Goal: Transaction & Acquisition: Purchase product/service

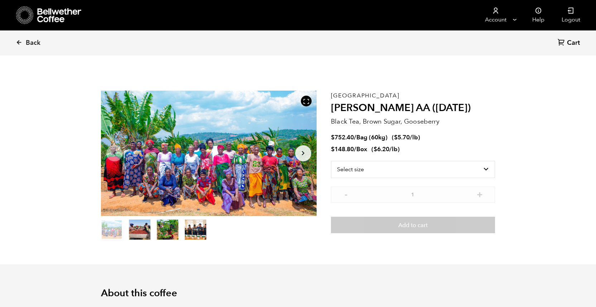
scroll to position [311, 381]
click at [22, 40] on link "Back" at bounding box center [38, 43] width 44 height 24
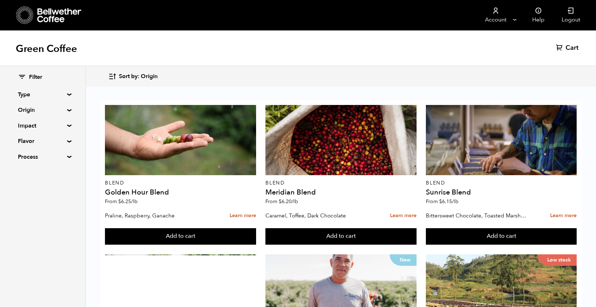
click at [67, 111] on summary "Origin" at bounding box center [42, 110] width 49 height 9
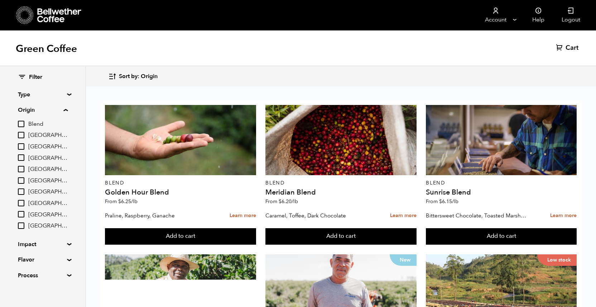
click at [21, 167] on input "East Java" at bounding box center [21, 169] width 6 height 6
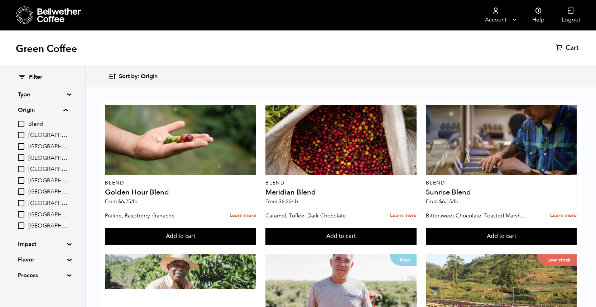
checkbox input "true"
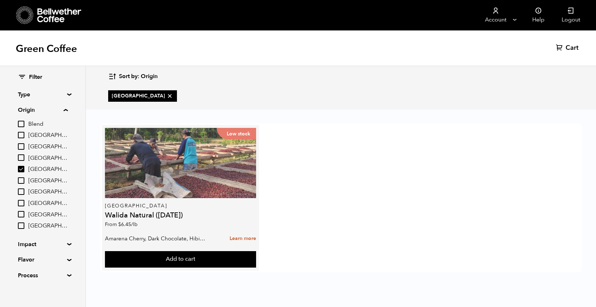
click at [160, 169] on div "Low stock" at bounding box center [180, 163] width 151 height 70
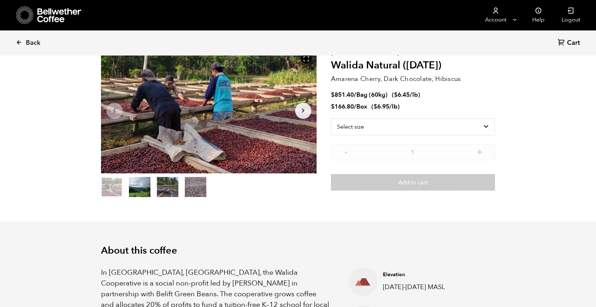
scroll to position [43, 0]
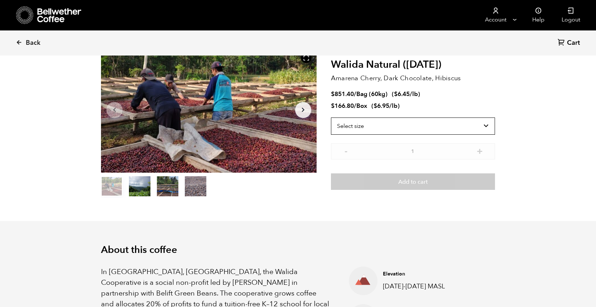
click at [417, 126] on select "Select size Bag (60kg) (132 lbs) Box (24 lbs)" at bounding box center [413, 125] width 164 height 17
select select "bag-3"
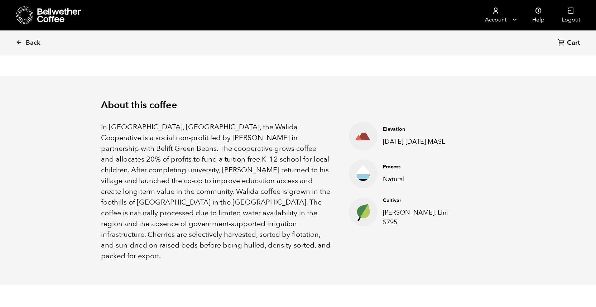
scroll to position [190, 0]
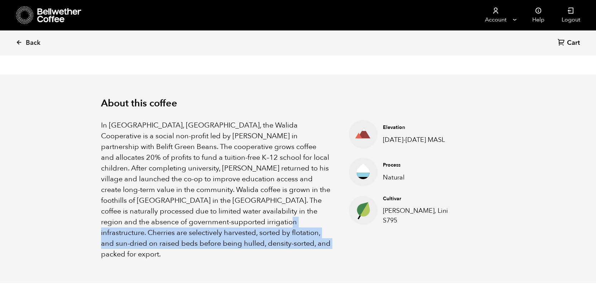
drag, startPoint x: 208, startPoint y: 243, endPoint x: 180, endPoint y: 223, distance: 34.3
click at [180, 223] on p "In Tlogosari Village, East Java, the Walida Cooperative is a social non-profit …" at bounding box center [216, 190] width 230 height 140
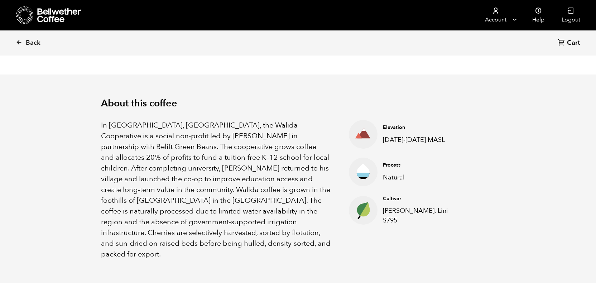
click at [203, 240] on p "In Tlogosari Village, East Java, the Walida Cooperative is a social non-profit …" at bounding box center [216, 190] width 230 height 140
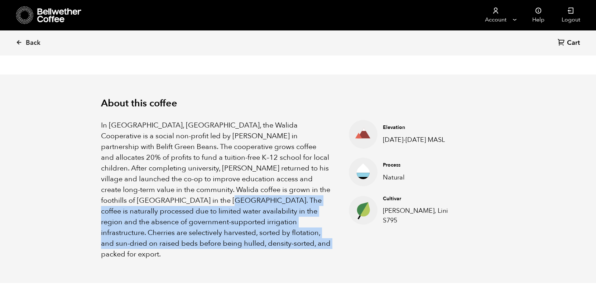
drag, startPoint x: 207, startPoint y: 243, endPoint x: 134, endPoint y: 200, distance: 84.9
click at [134, 200] on p "In Tlogosari Village, East Java, the Walida Cooperative is a social non-profit …" at bounding box center [216, 190] width 230 height 140
copy p "The coffee is naturally processed due to limited water availability in the regi…"
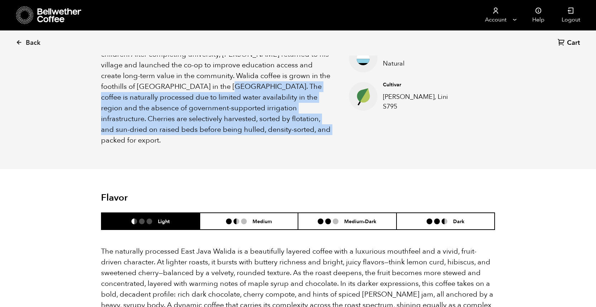
scroll to position [394, 0]
